Goal: Task Accomplishment & Management: Manage account settings

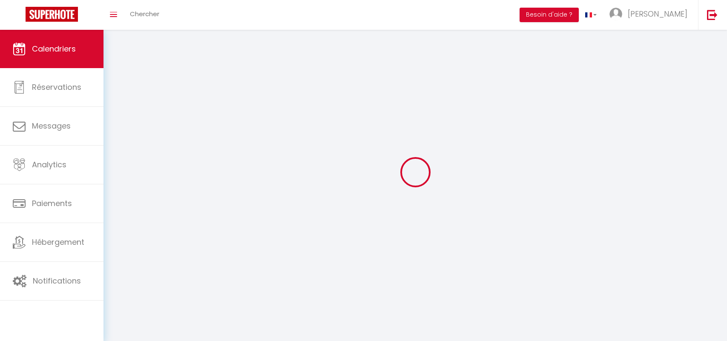
select select
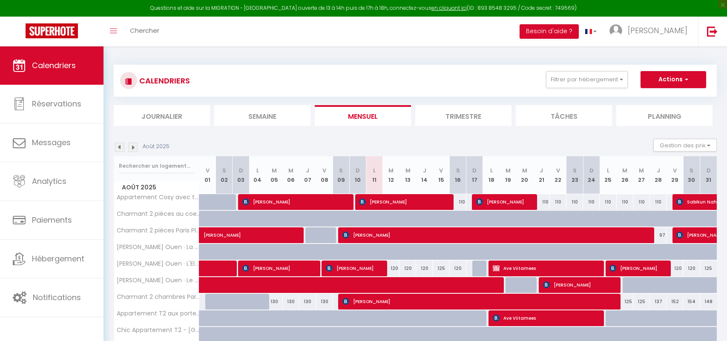
select select
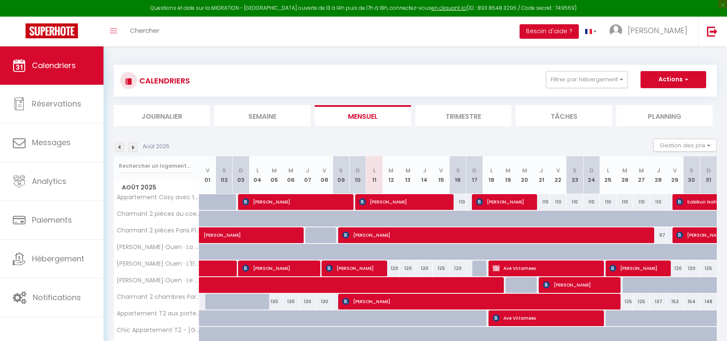
select select
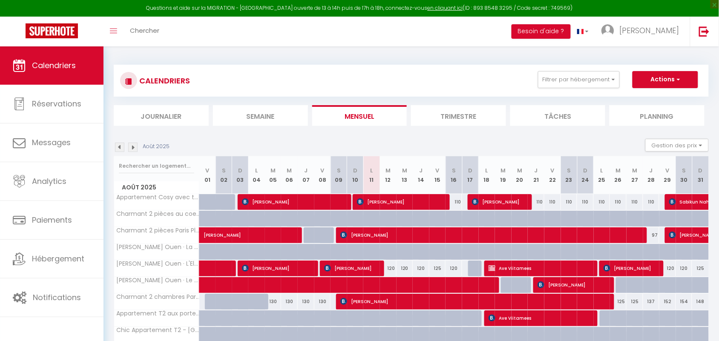
scroll to position [53, 0]
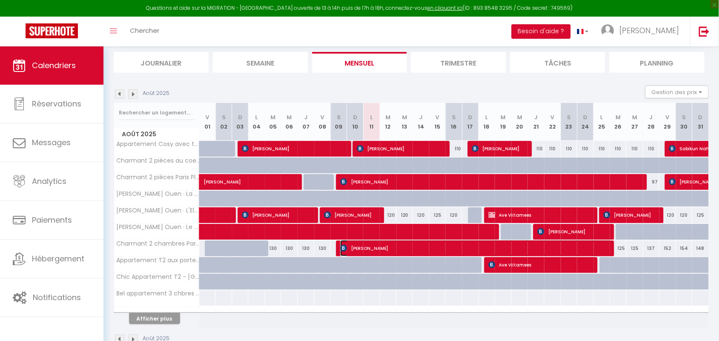
click at [578, 243] on span "[PERSON_NAME]" at bounding box center [475, 248] width 271 height 16
select select "OK"
select select "0"
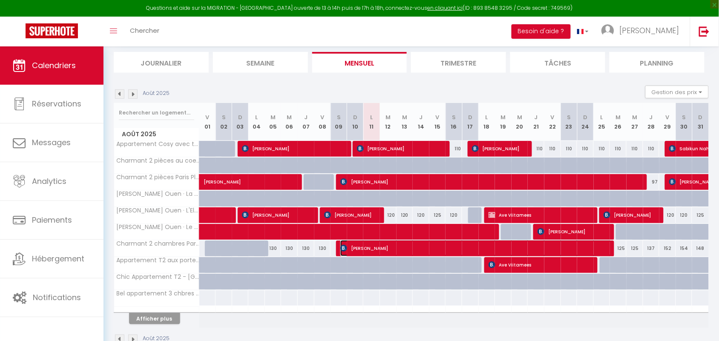
select select "1"
select select
select select "38947"
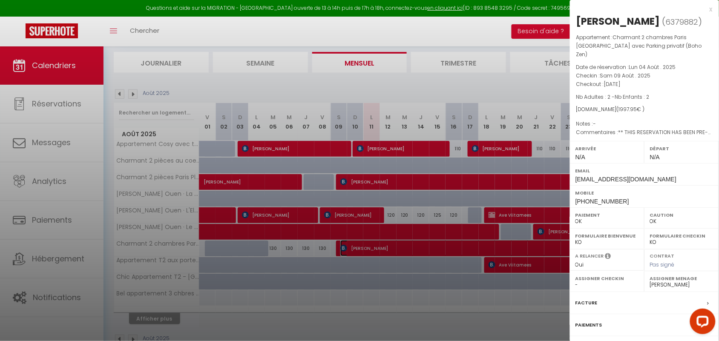
scroll to position [0, 0]
click at [710, 10] on div "x" at bounding box center [641, 9] width 143 height 10
click at [712, 9] on div "x" at bounding box center [641, 9] width 143 height 10
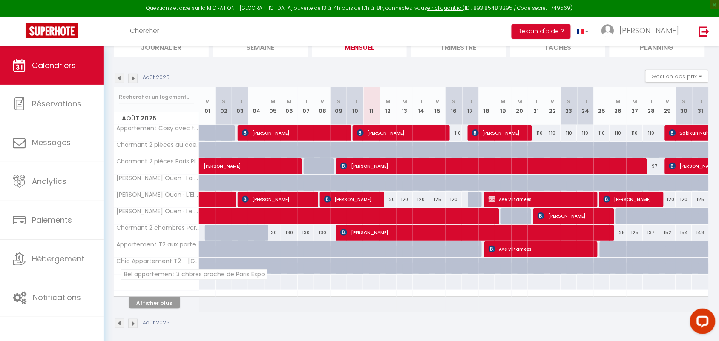
scroll to position [76, 0]
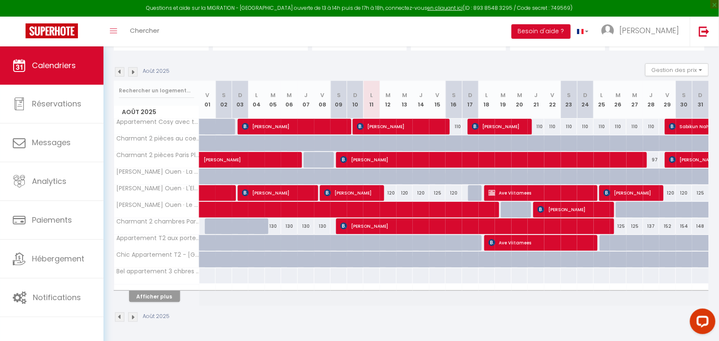
click at [133, 319] on img at bounding box center [132, 317] width 9 height 9
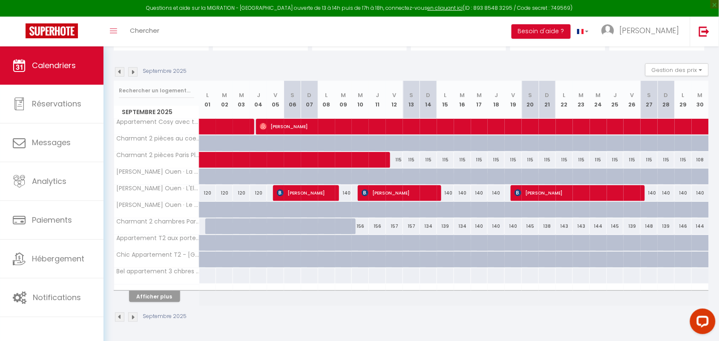
click at [118, 318] on img at bounding box center [119, 317] width 9 height 9
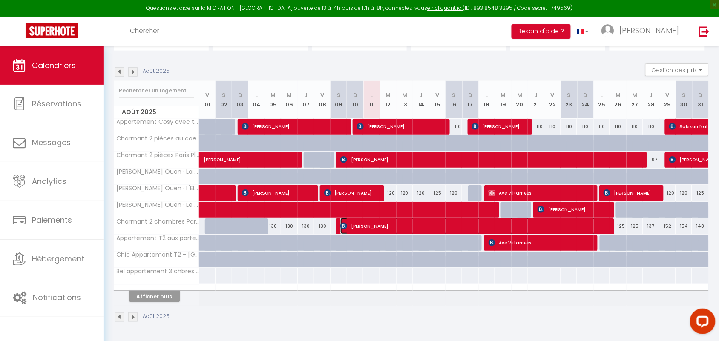
click at [593, 225] on span "[PERSON_NAME]" at bounding box center [475, 226] width 271 height 16
